Goal: Navigation & Orientation: Find specific page/section

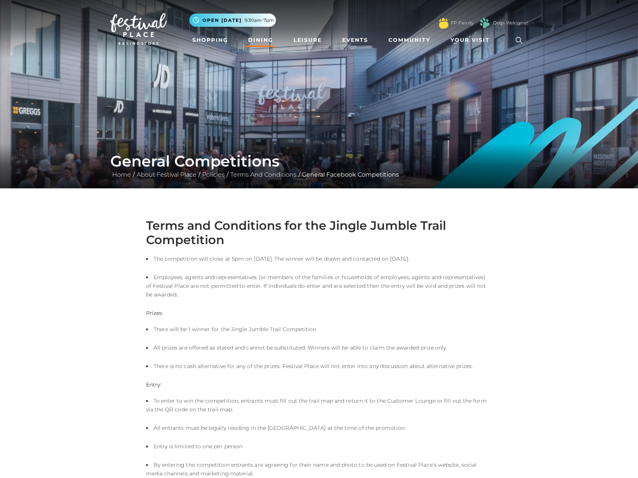
click at [264, 36] on link "Dining" at bounding box center [260, 40] width 31 height 14
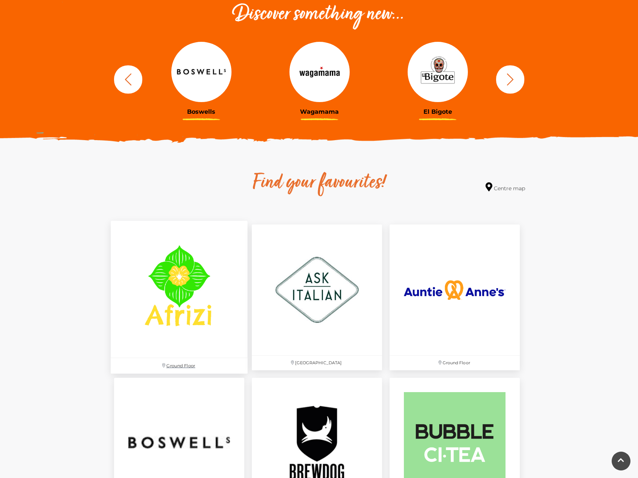
scroll to position [414, 0]
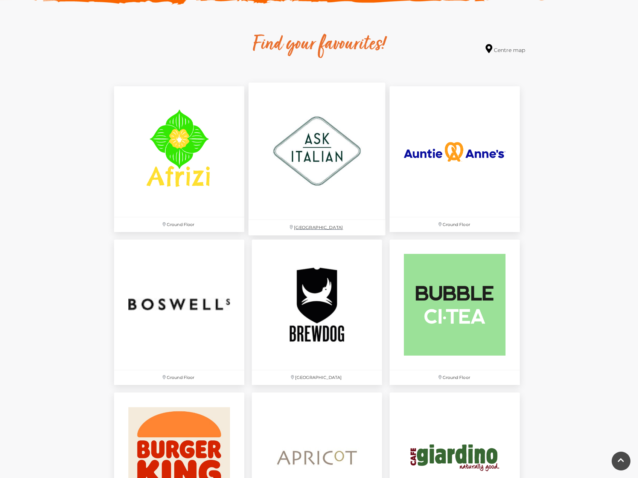
click at [307, 169] on img at bounding box center [317, 151] width 137 height 137
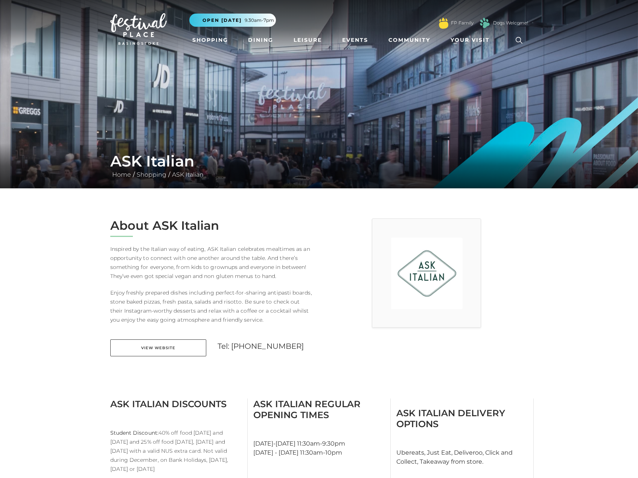
click at [141, 35] on img at bounding box center [138, 29] width 56 height 32
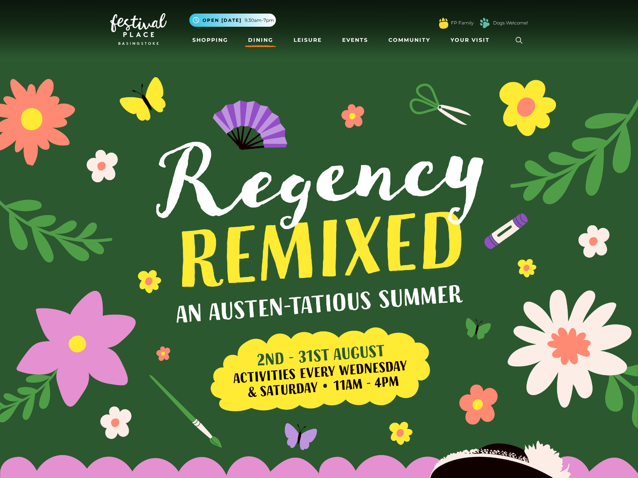
click at [252, 38] on link "Dining" at bounding box center [260, 40] width 31 height 14
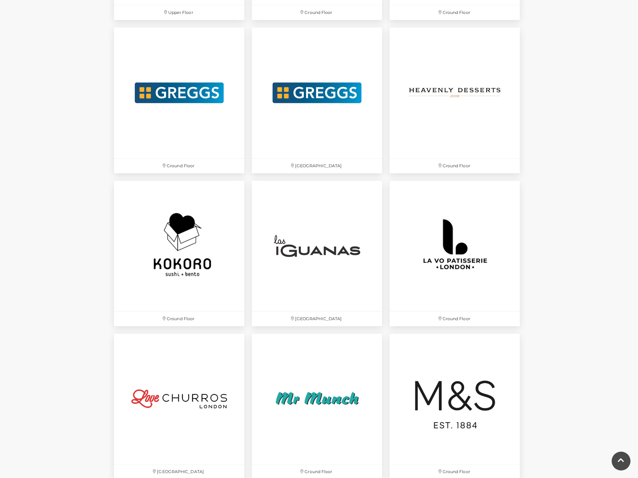
scroll to position [1770, 0]
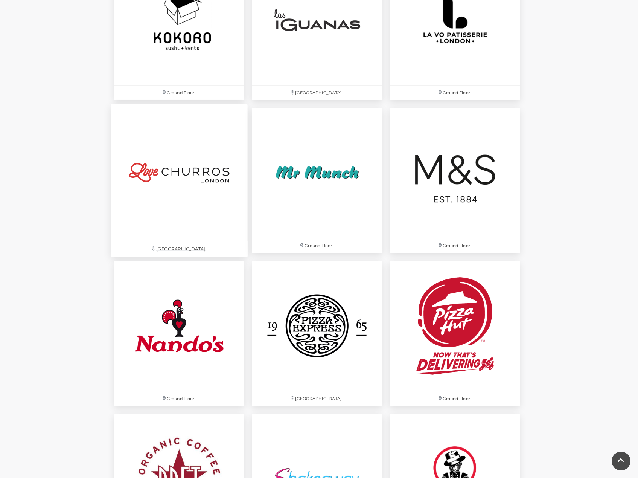
click at [182, 162] on img at bounding box center [179, 172] width 137 height 137
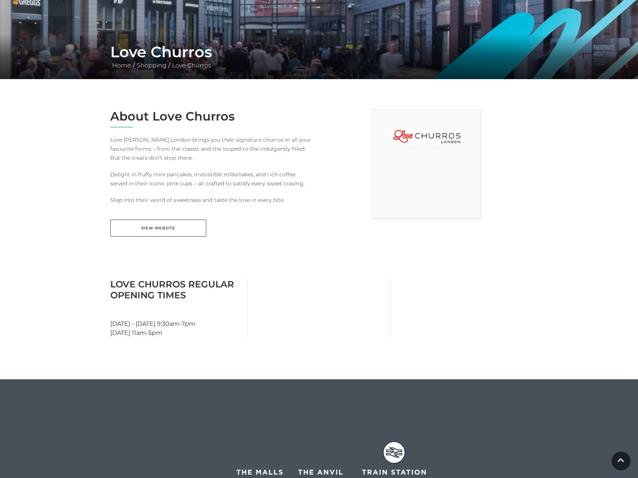
scroll to position [113, 0]
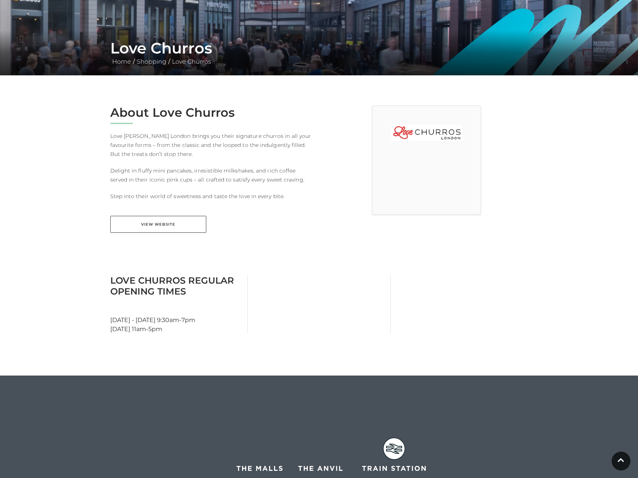
click at [336, 266] on main "Love Churros Home / Shopping / Love Churros About Love Churros Love Churros Lon…" at bounding box center [319, 263] width 638 height 752
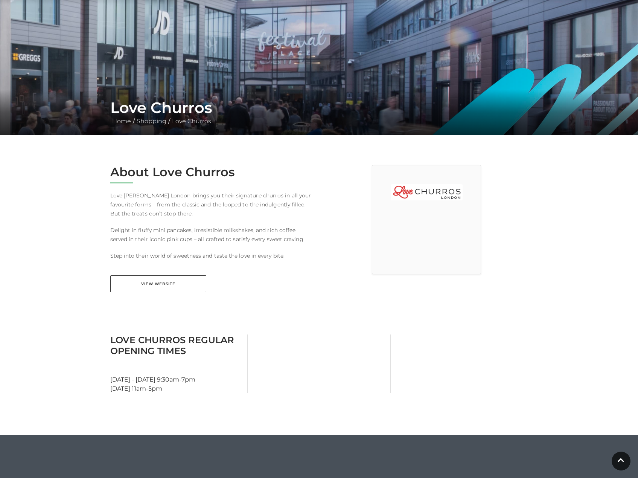
scroll to position [0, 0]
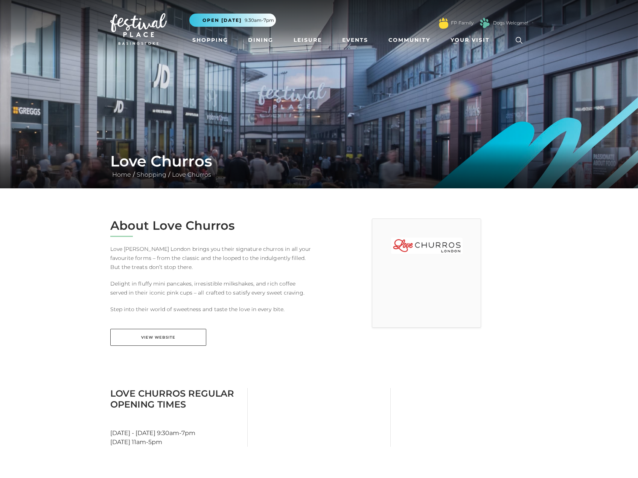
click at [150, 35] on img at bounding box center [138, 29] width 56 height 32
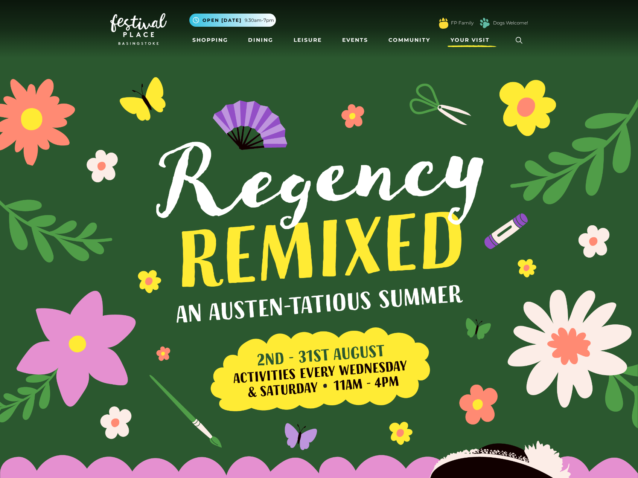
click at [478, 43] on span "Your Visit" at bounding box center [470, 40] width 39 height 8
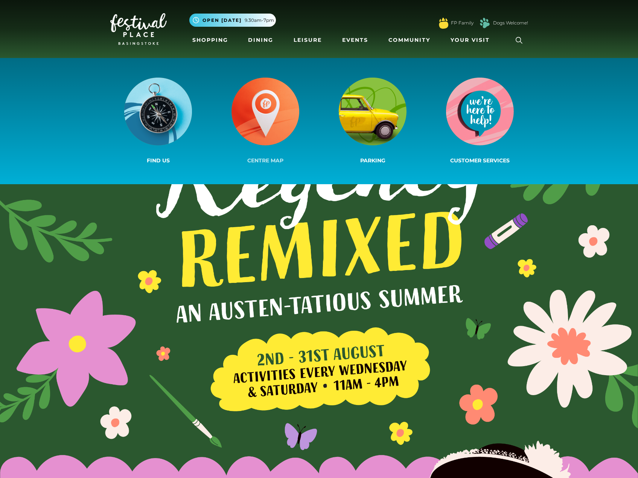
click at [250, 107] on img at bounding box center [266, 112] width 68 height 68
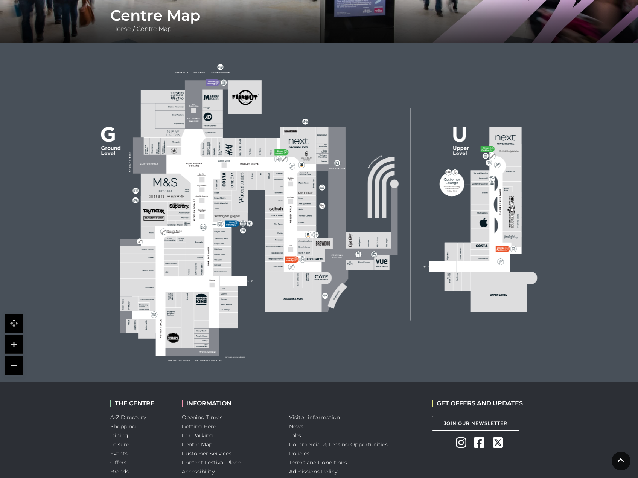
scroll to position [145, 0]
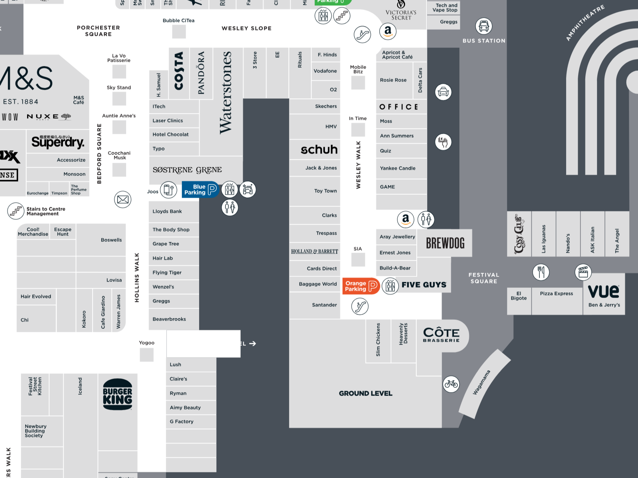
drag, startPoint x: 315, startPoint y: 299, endPoint x: 240, endPoint y: 298, distance: 75.0
click at [240, 298] on icon at bounding box center [319, 212] width 602 height 339
drag, startPoint x: 288, startPoint y: 260, endPoint x: 213, endPoint y: 255, distance: 75.9
click at [213, 255] on icon at bounding box center [319, 212] width 602 height 339
click at [322, 172] on rect at bounding box center [319, 212] width 480 height 339
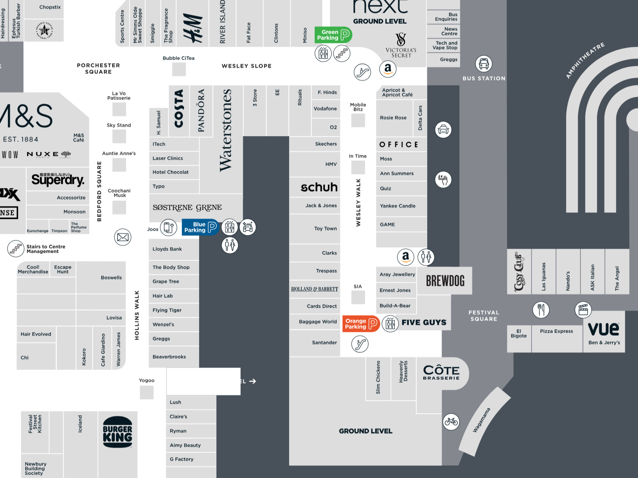
drag, startPoint x: 246, startPoint y: 247, endPoint x: 333, endPoint y: 244, distance: 87.0
click at [333, 244] on icon at bounding box center [319, 212] width 602 height 339
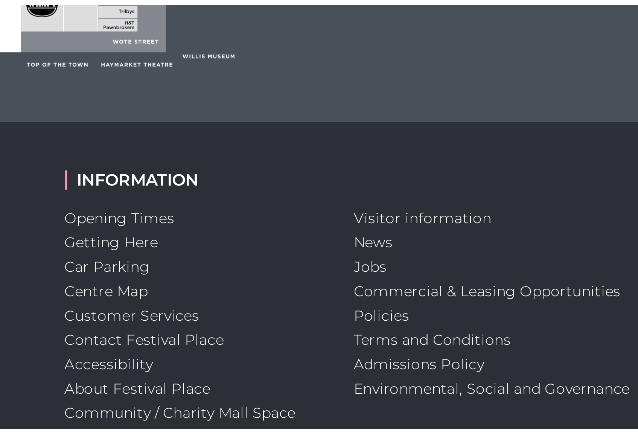
scroll to position [218, 0]
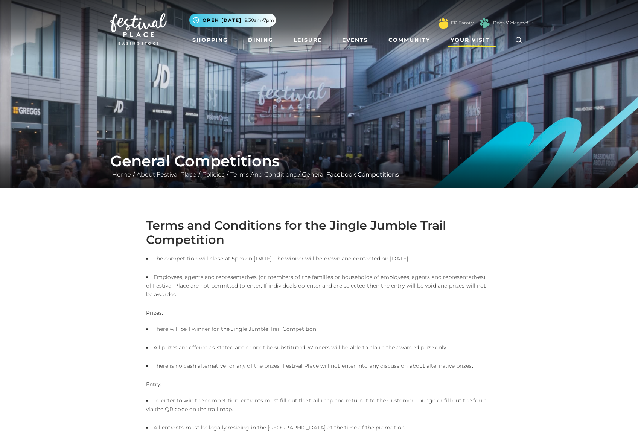
click at [465, 37] on span "Your Visit" at bounding box center [470, 40] width 39 height 8
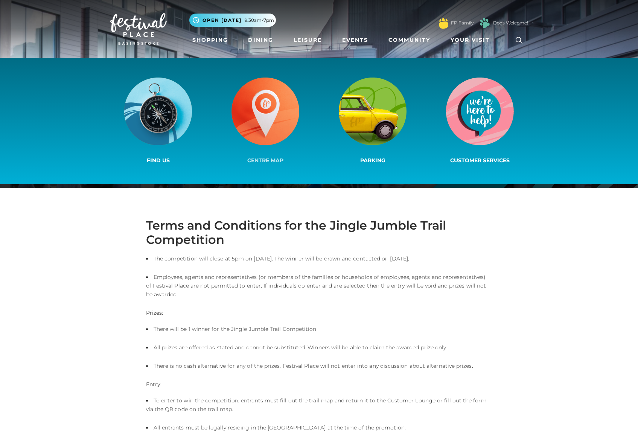
click at [286, 118] on img at bounding box center [266, 112] width 68 height 68
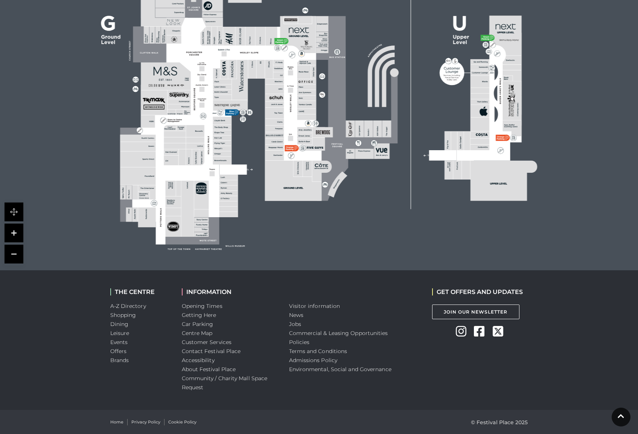
scroll to position [257, 0]
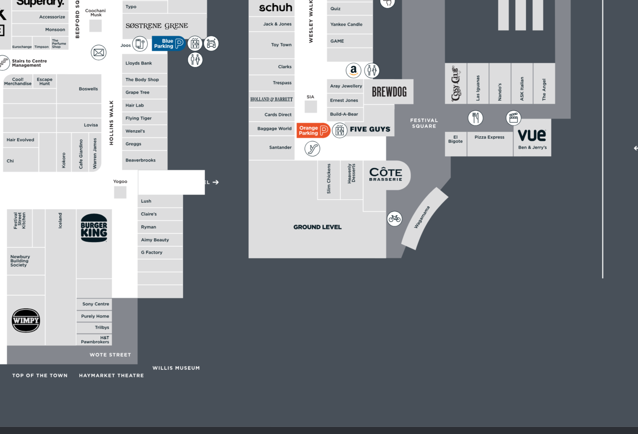
drag, startPoint x: 250, startPoint y: 188, endPoint x: 345, endPoint y: 211, distance: 97.6
click at [345, 211] on rect at bounding box center [319, 100] width 480 height 339
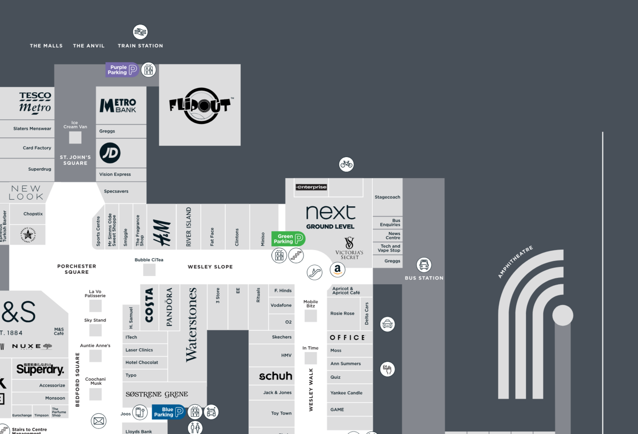
scroll to position [196, 0]
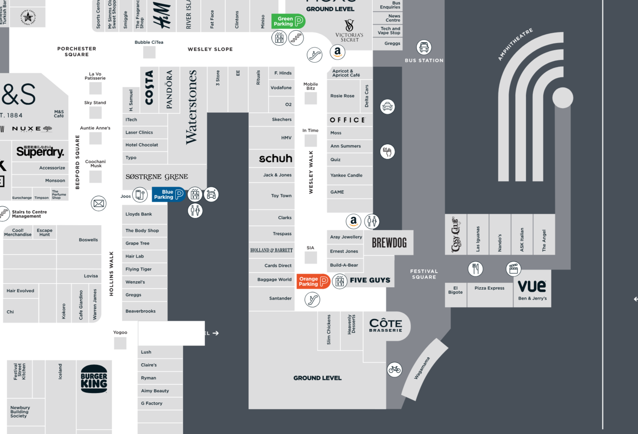
drag, startPoint x: 232, startPoint y: 197, endPoint x: 307, endPoint y: 197, distance: 75.3
click at [307, 197] on icon at bounding box center [319, 161] width 602 height 339
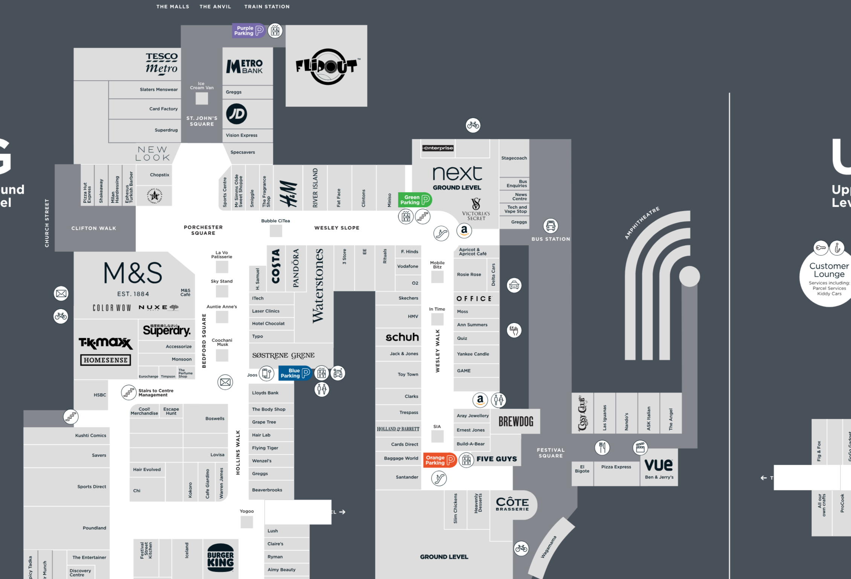
scroll to position [112, 0]
drag, startPoint x: 469, startPoint y: 272, endPoint x: 392, endPoint y: 259, distance: 78.5
click at [392, 259] on icon at bounding box center [425, 245] width 602 height 339
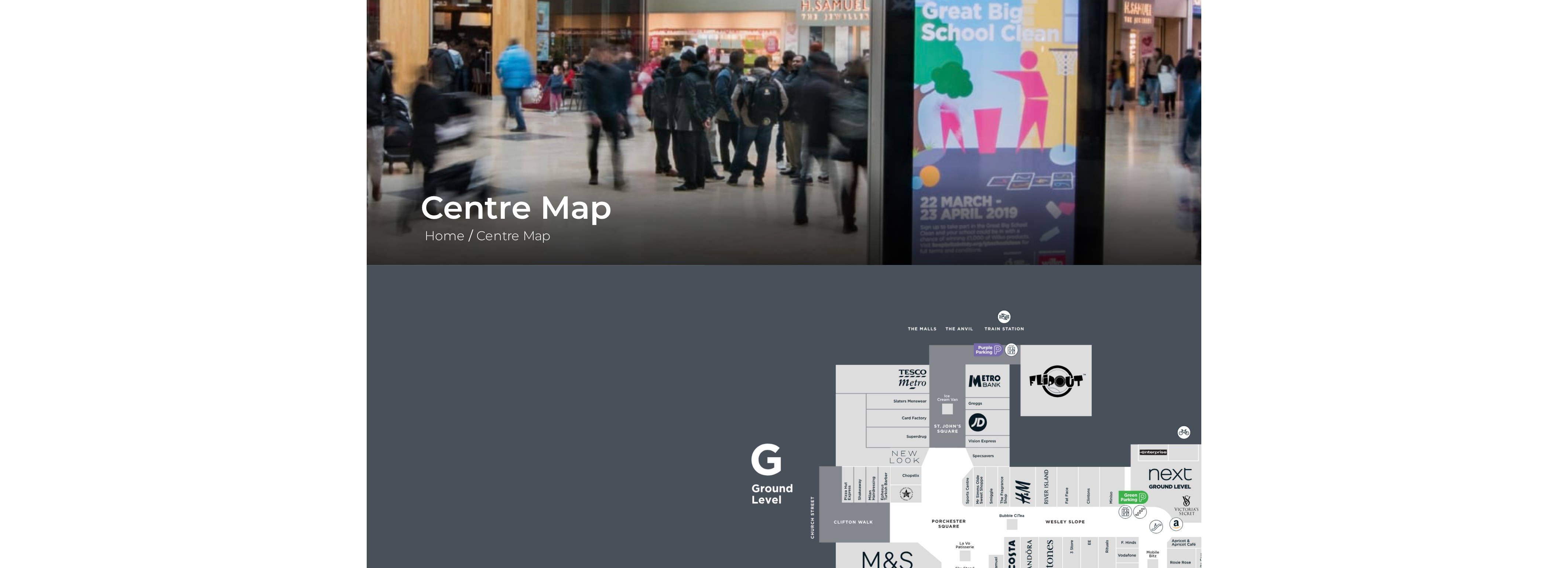
scroll to position [0, 0]
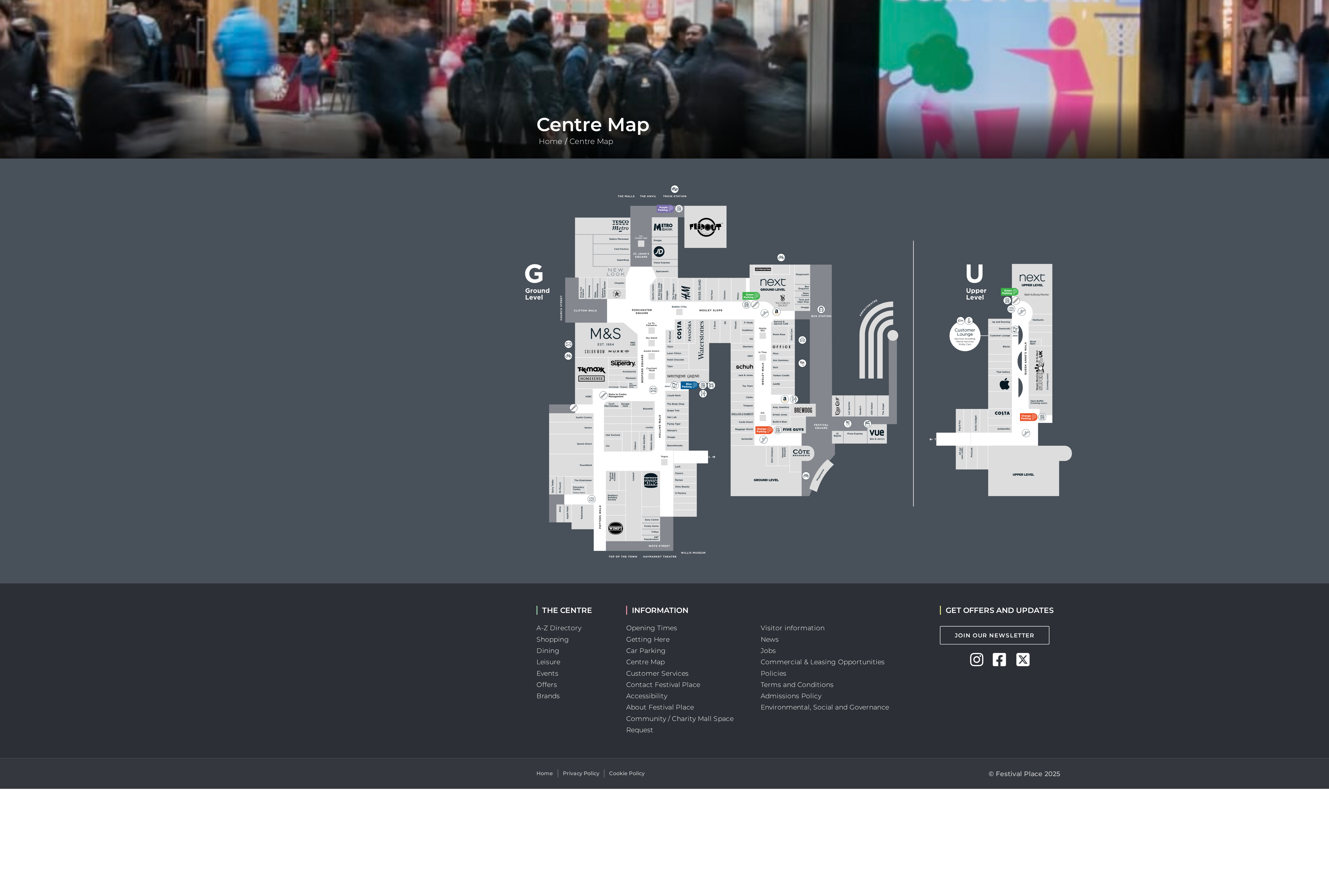
drag, startPoint x: 780, startPoint y: 191, endPoint x: 642, endPoint y: 184, distance: 138.2
click at [329, 184] on icon at bounding box center [664, 184] width 311 height 175
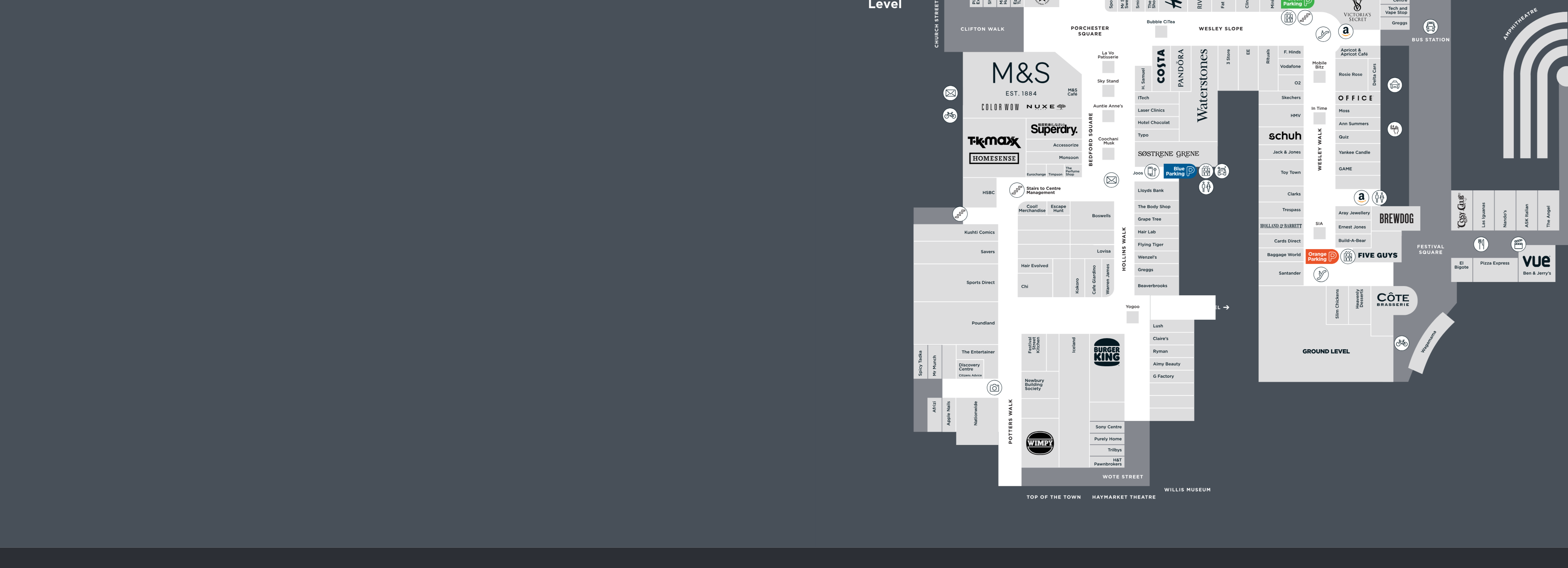
scroll to position [101, 0]
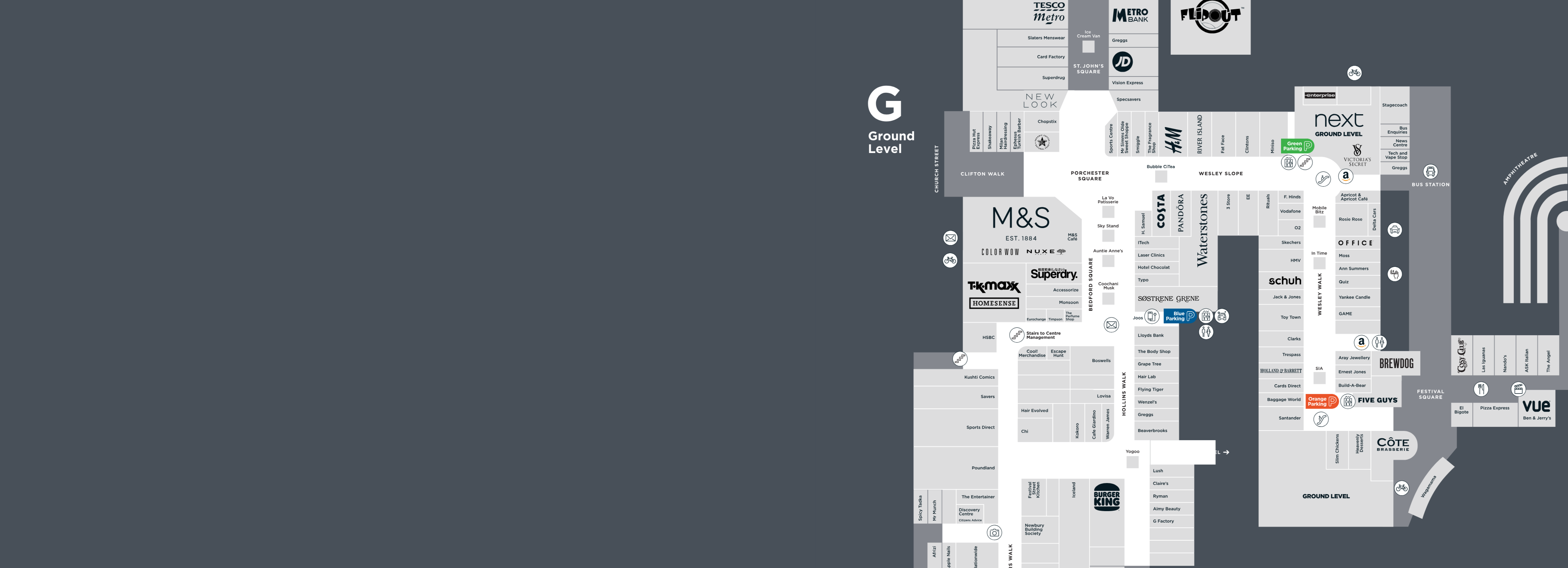
drag, startPoint x: 752, startPoint y: 307, endPoint x: 699, endPoint y: 299, distance: 53.6
click at [626, 299] on icon at bounding box center [784, 249] width 590 height 333
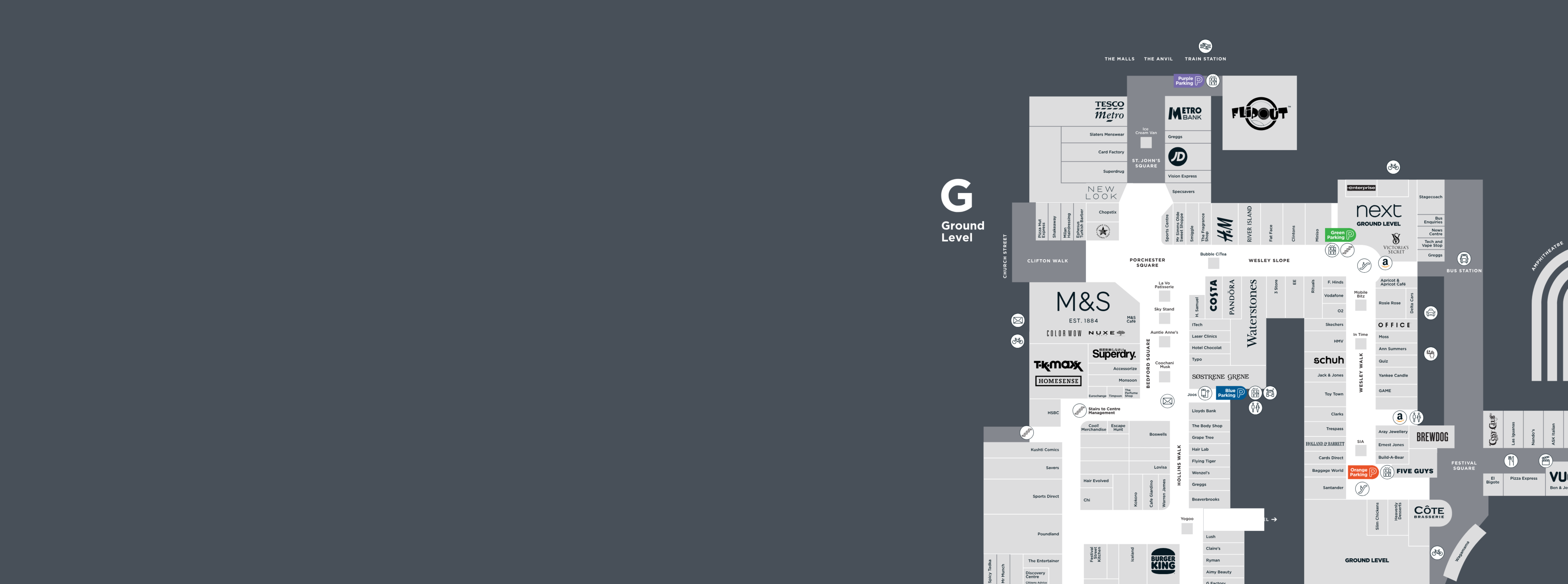
scroll to position [45, 0]
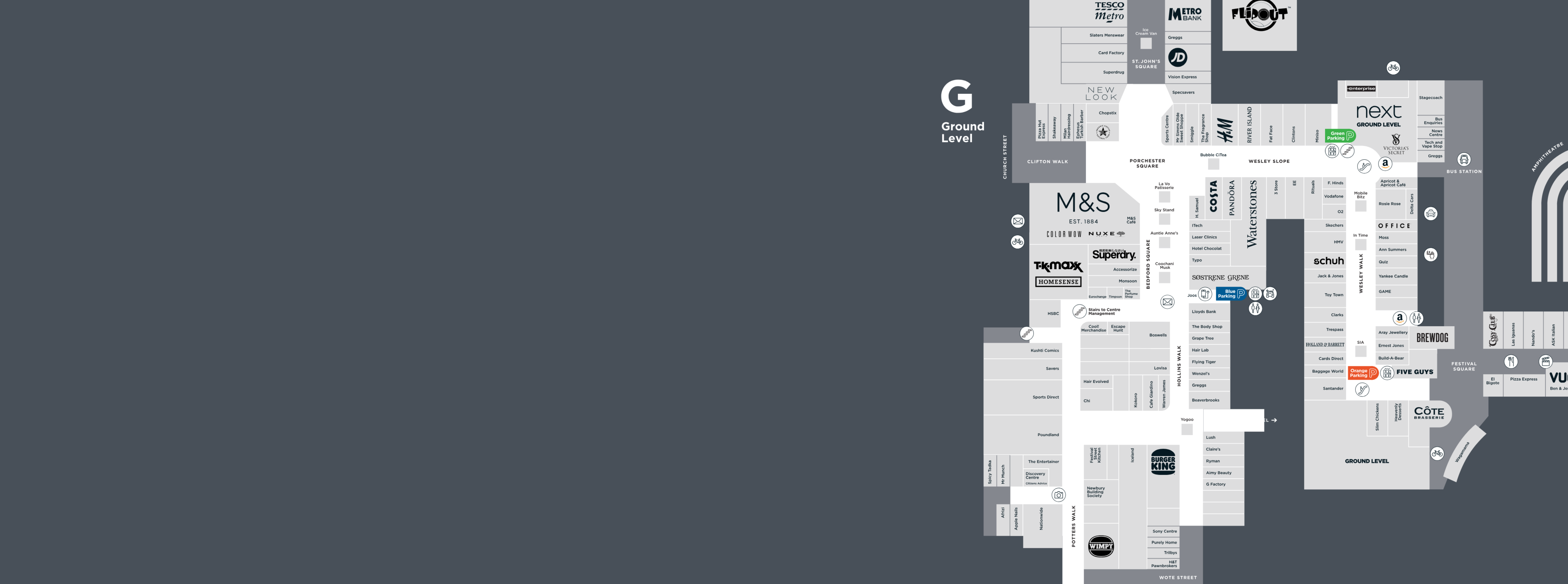
drag, startPoint x: 688, startPoint y: 380, endPoint x: 641, endPoint y: 375, distance: 47.3
click at [581, 375] on polygon at bounding box center [695, 304] width 187 height 217
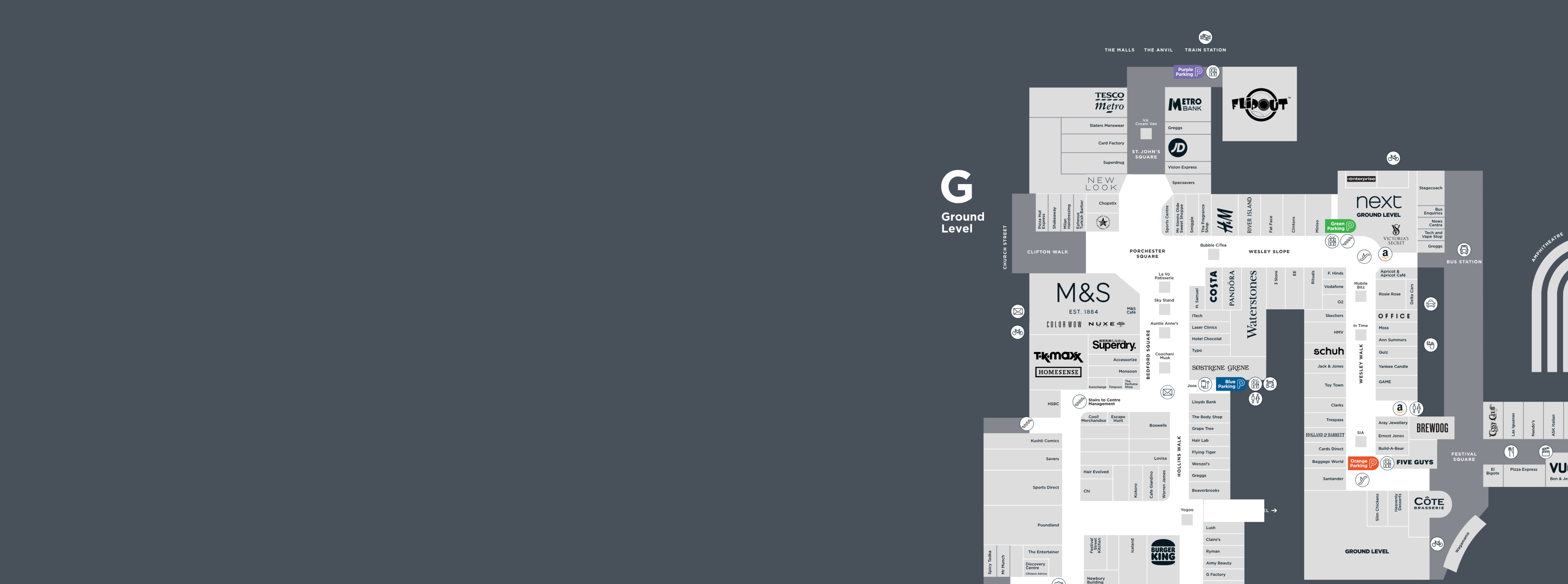
scroll to position [46, 0]
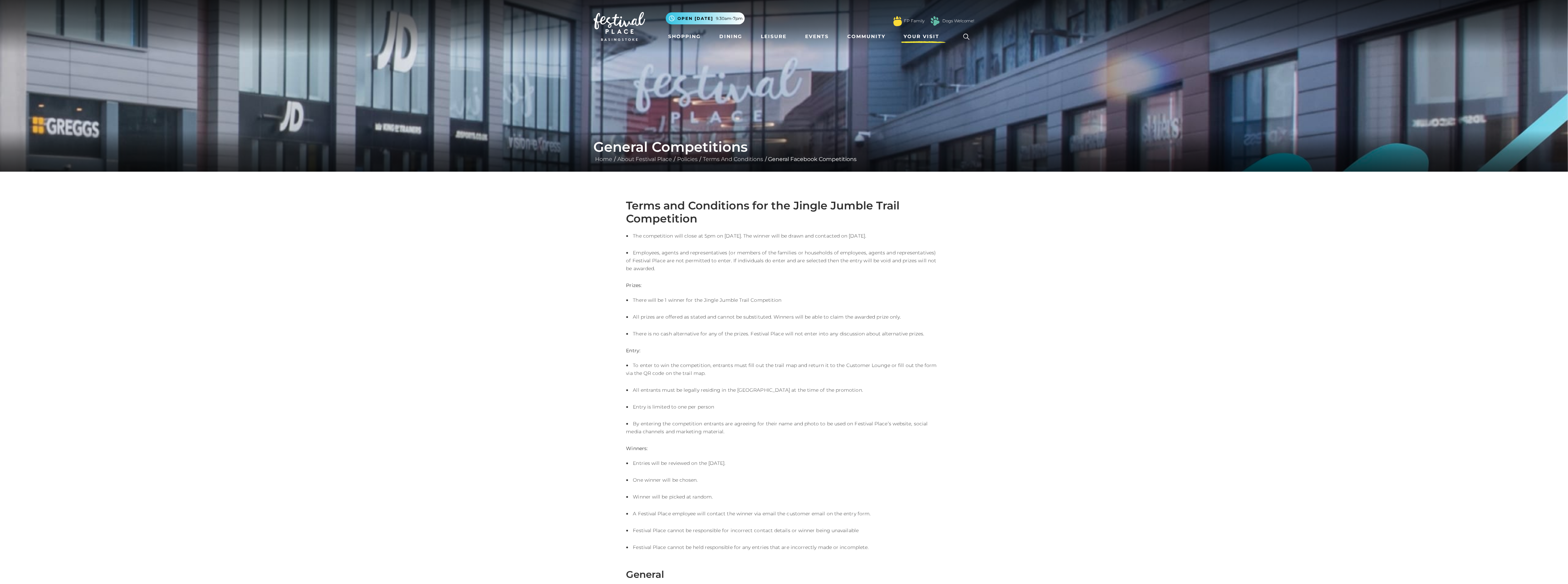
click at [928, 36] on span "Your Visit" at bounding box center [921, 36] width 36 height 7
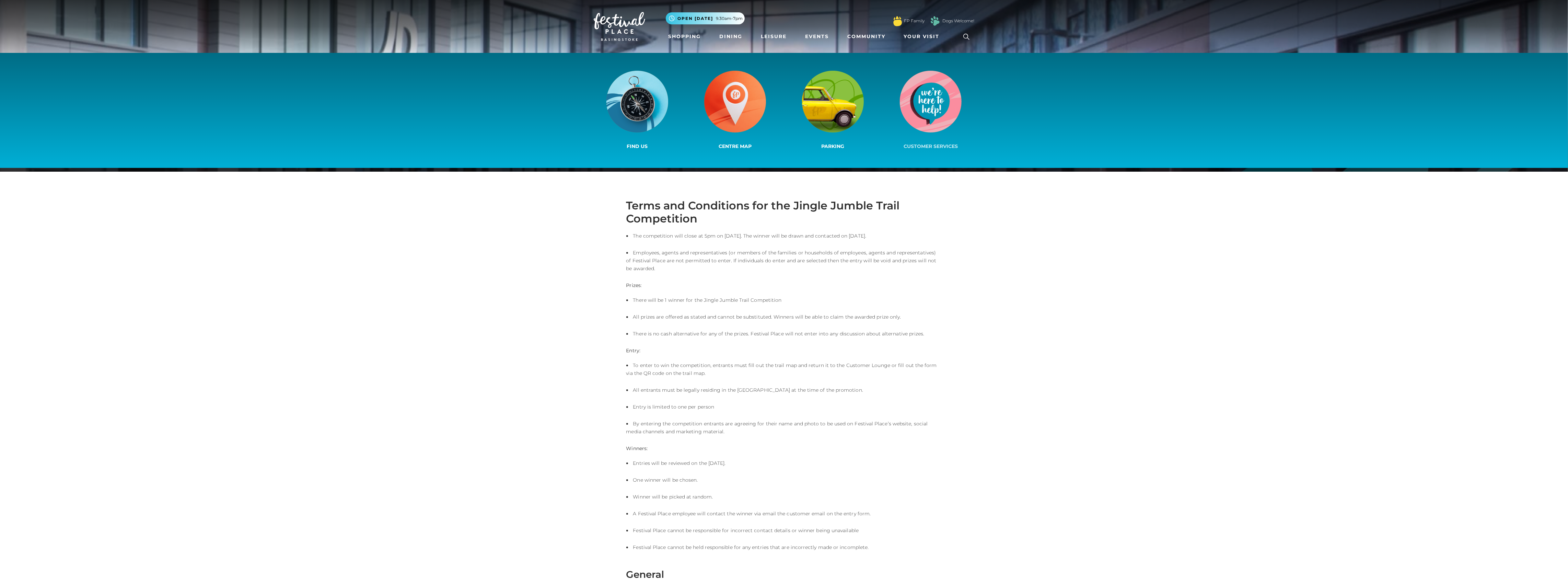
click at [925, 106] on img at bounding box center [930, 102] width 62 height 62
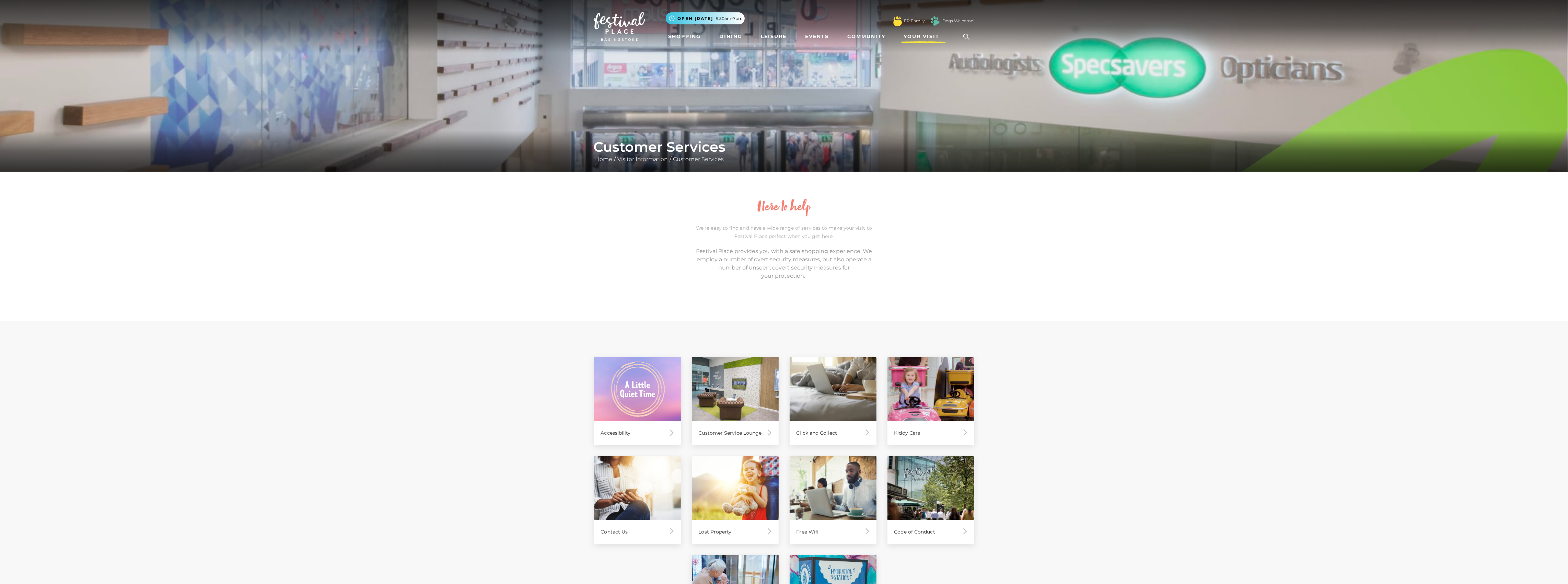
click at [923, 34] on span "Your Visit" at bounding box center [921, 36] width 36 height 7
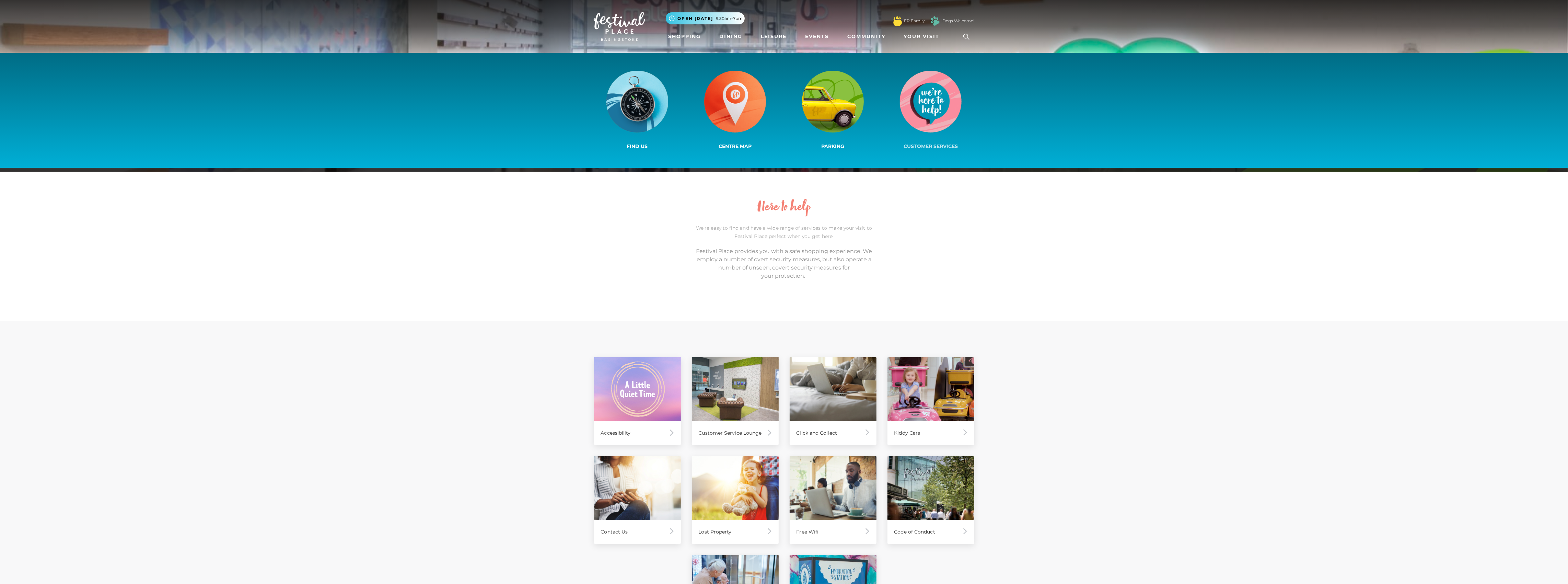
click at [924, 97] on img at bounding box center [930, 102] width 62 height 62
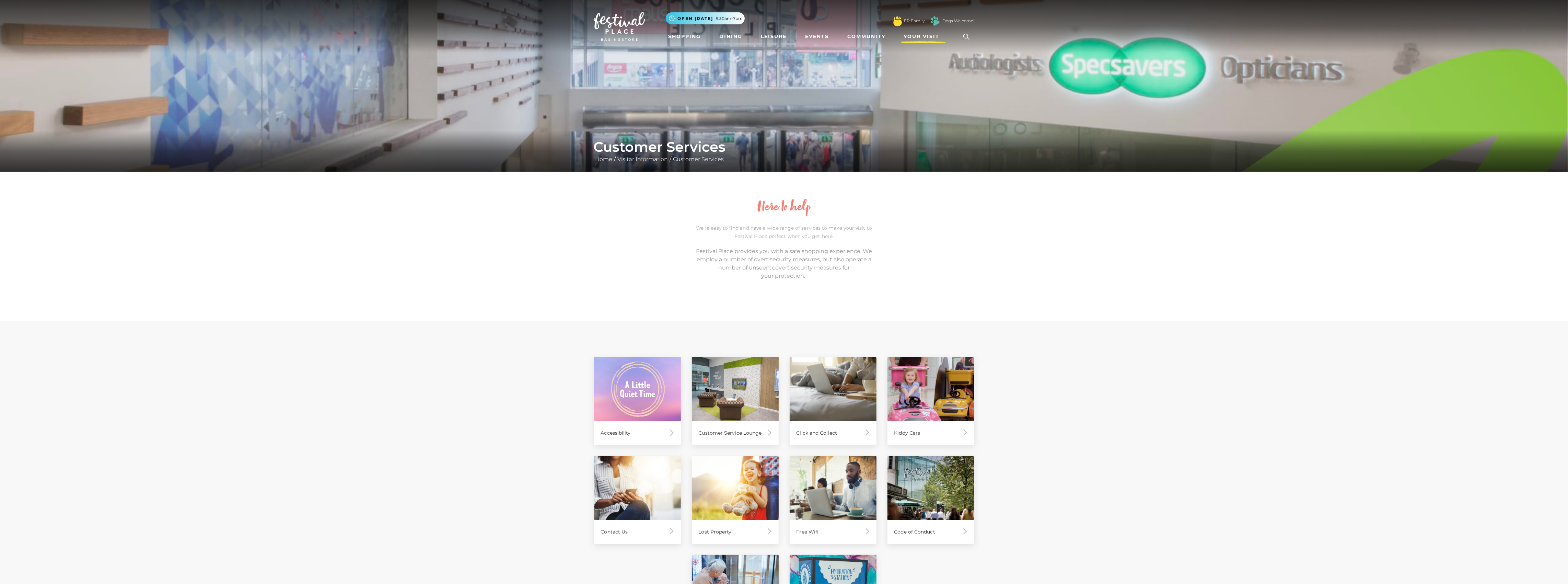
click at [917, 35] on span "Your Visit" at bounding box center [921, 36] width 36 height 7
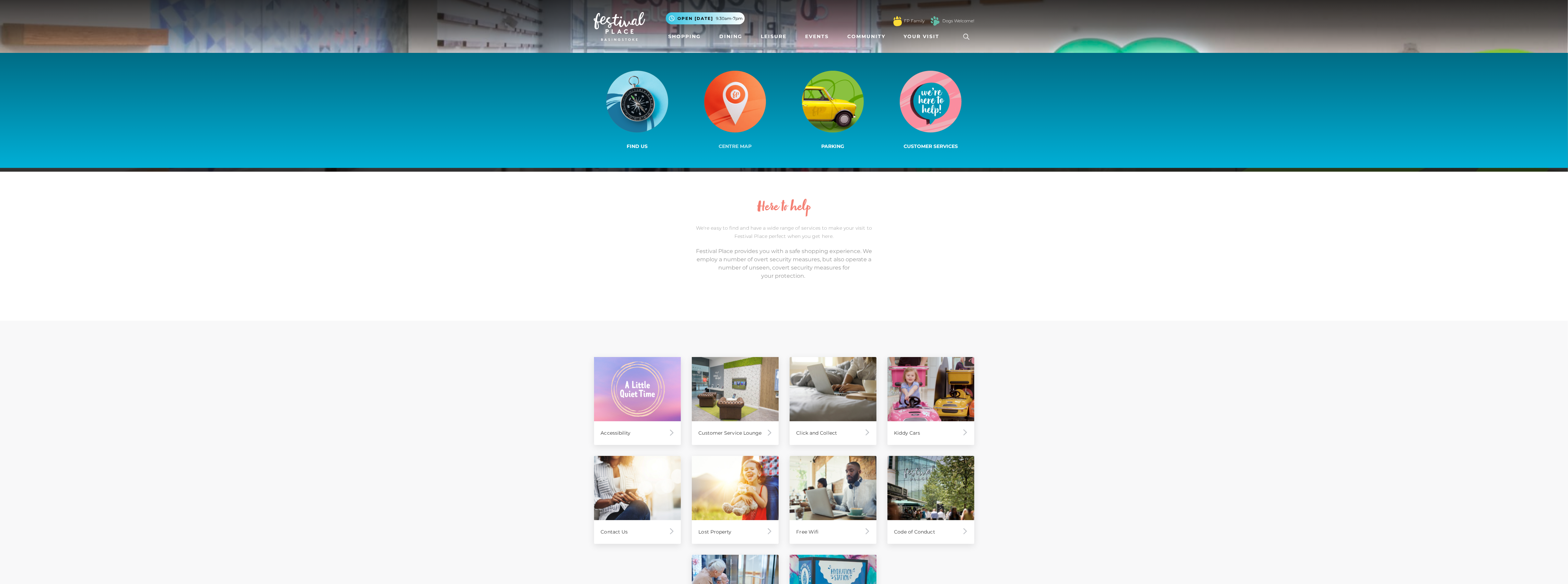
click at [743, 106] on img at bounding box center [735, 102] width 62 height 62
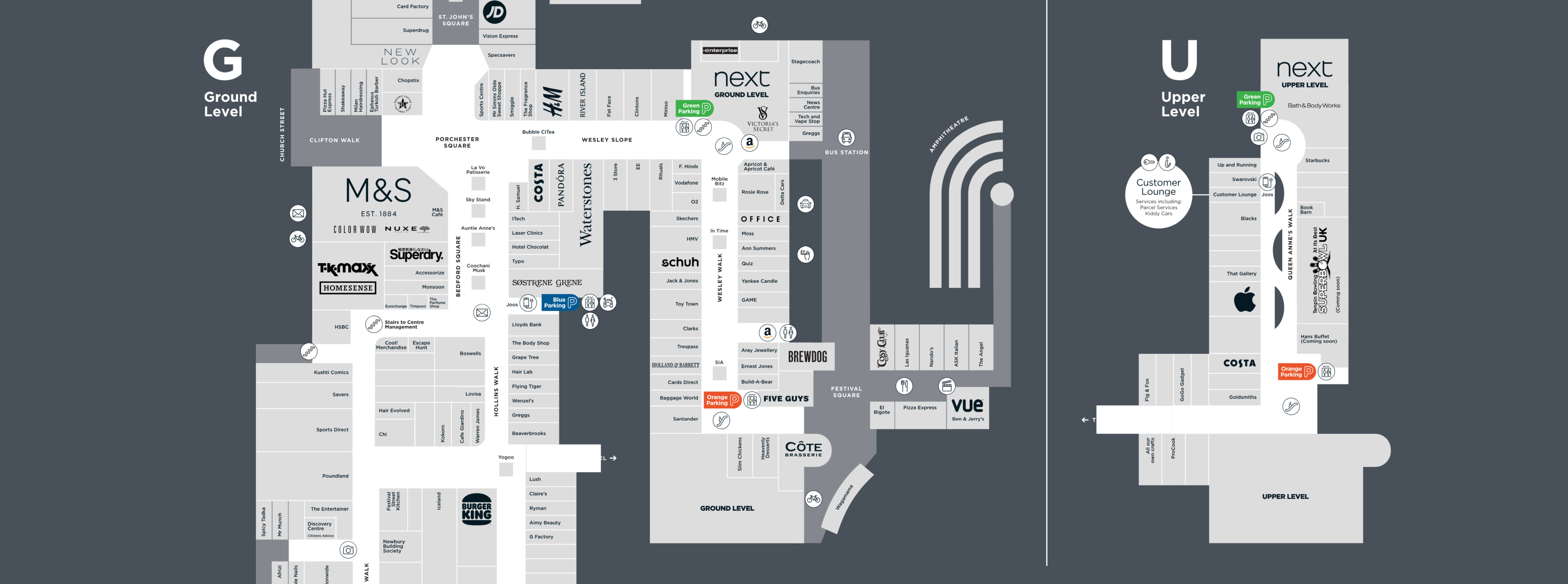
drag, startPoint x: 835, startPoint y: 425, endPoint x: 818, endPoint y: 399, distance: 31.1
click at [818, 399] on rect at bounding box center [784, 325] width 437 height 309
